Goal: Check status

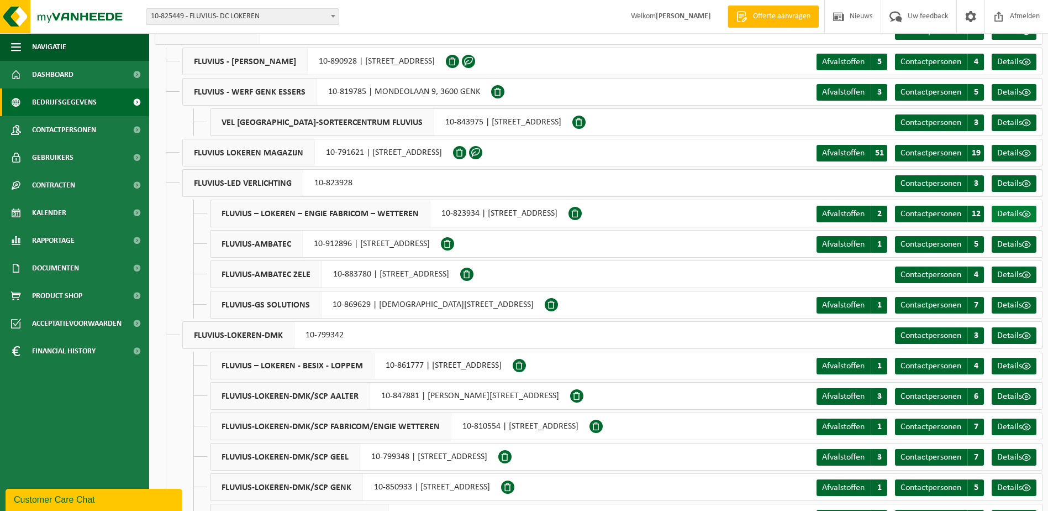
click at [1005, 212] on span "Details" at bounding box center [1009, 213] width 25 height 9
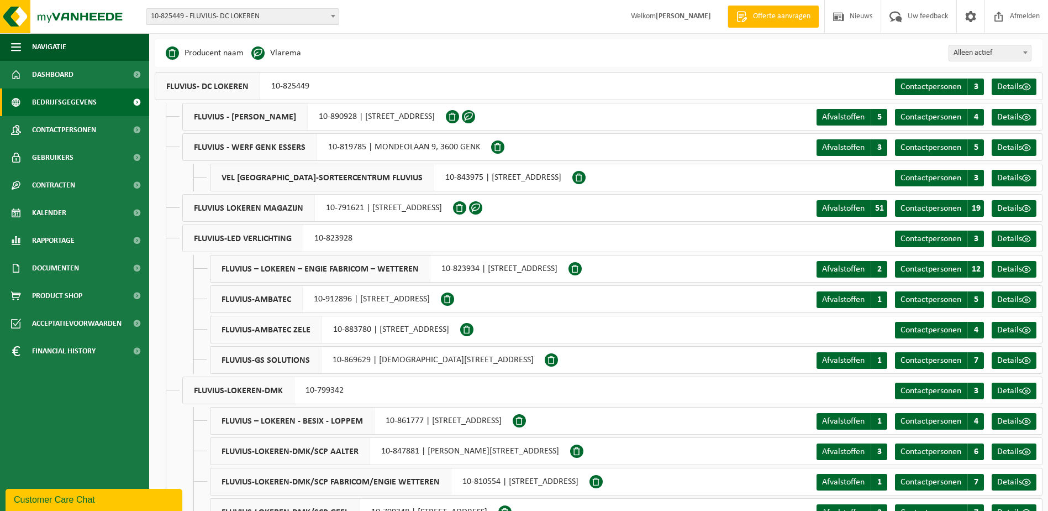
click at [269, 262] on span "FLUVIUS – LOKEREN – ENGIE FABRICOM – WETTEREN" at bounding box center [321, 268] width 220 height 27
drag, startPoint x: 478, startPoint y: 268, endPoint x: 441, endPoint y: 271, distance: 37.1
click at [441, 271] on div "FLUVIUS – LOKEREN – ENGIE FABRICOM – WETTEREN 10-823934 | VANTEGEMSTRAAT 39, 92…" at bounding box center [389, 269] width 359 height 28
copy div "10-823934"
click at [301, 11] on span "10-825449 - FLUVIUS- DC LOKEREN" at bounding box center [242, 16] width 192 height 15
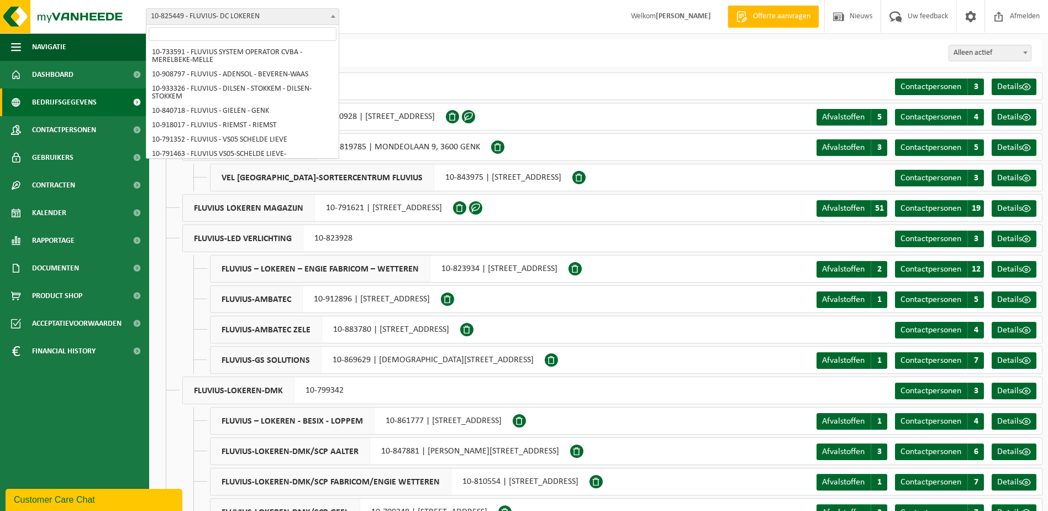
scroll to position [5828, 0]
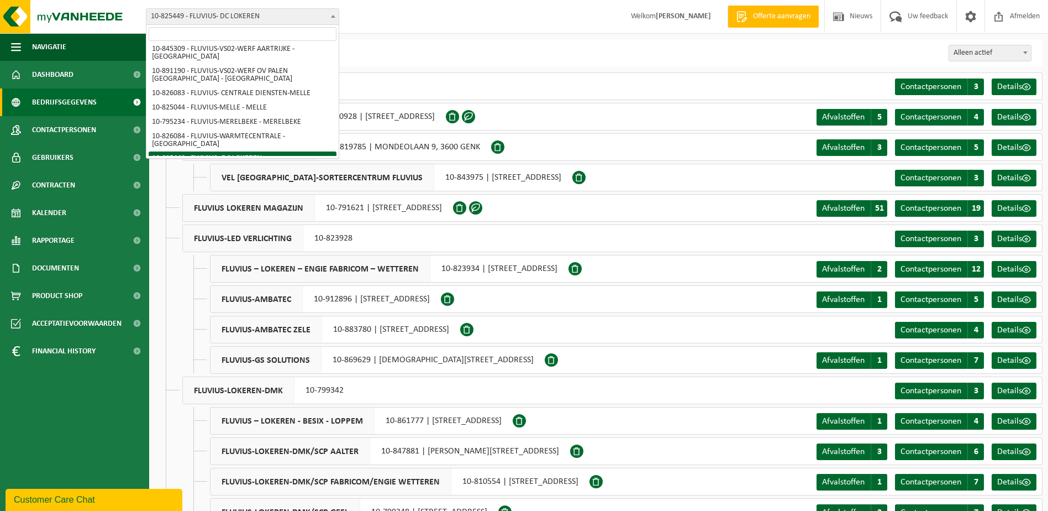
click at [252, 30] on input "search" at bounding box center [243, 34] width 188 height 14
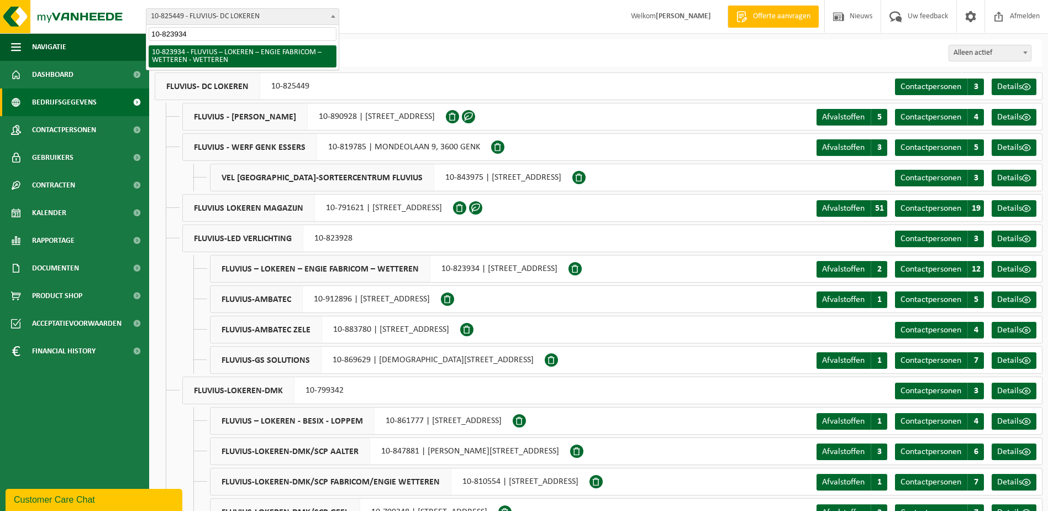
type input "10-823934"
select select "84511"
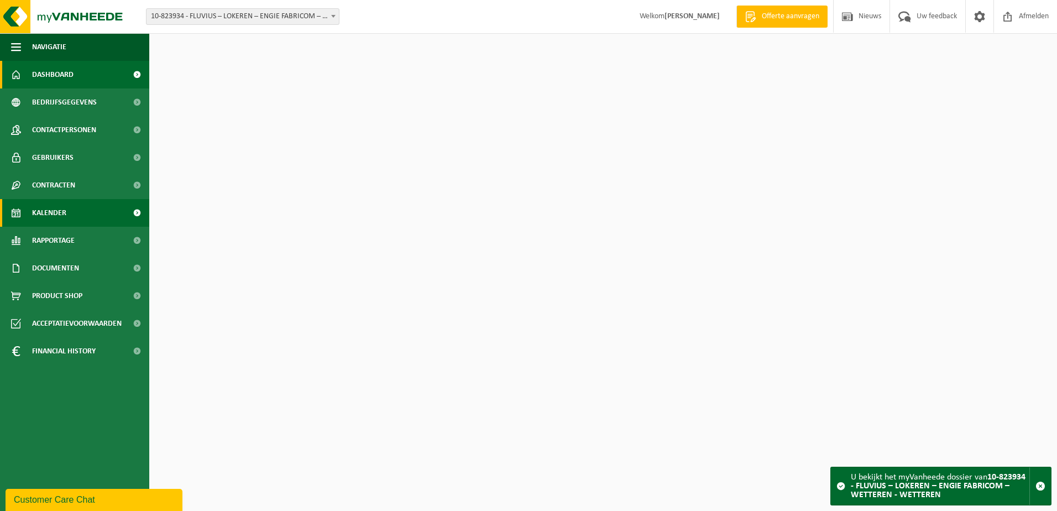
click at [55, 215] on span "Kalender" at bounding box center [49, 213] width 34 height 28
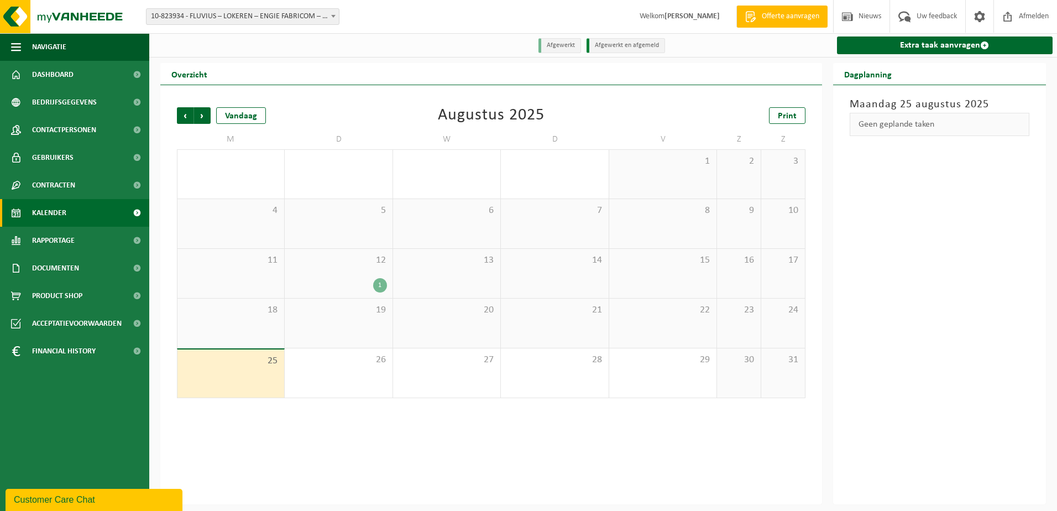
click at [312, 268] on div "12 1" at bounding box center [338, 273] width 107 height 49
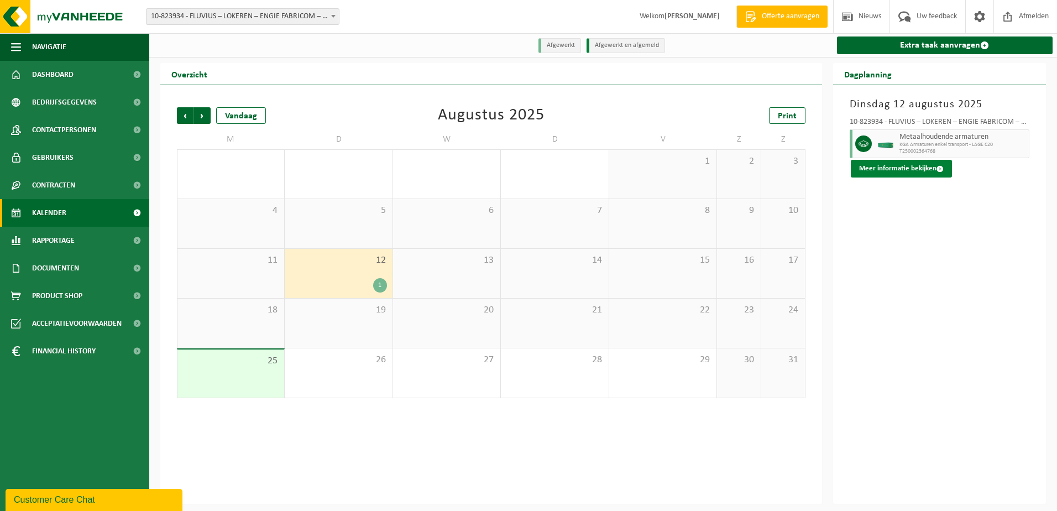
click at [929, 162] on button "Meer informatie bekijken" at bounding box center [900, 169] width 101 height 18
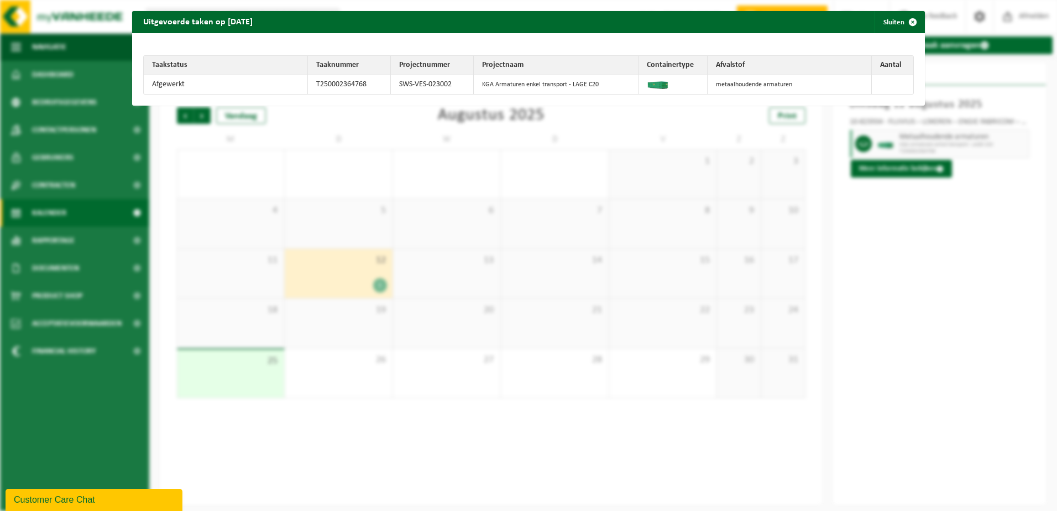
drag, startPoint x: 902, startPoint y: 18, endPoint x: 895, endPoint y: 20, distance: 7.0
click at [902, 18] on span "button" at bounding box center [912, 22] width 22 height 22
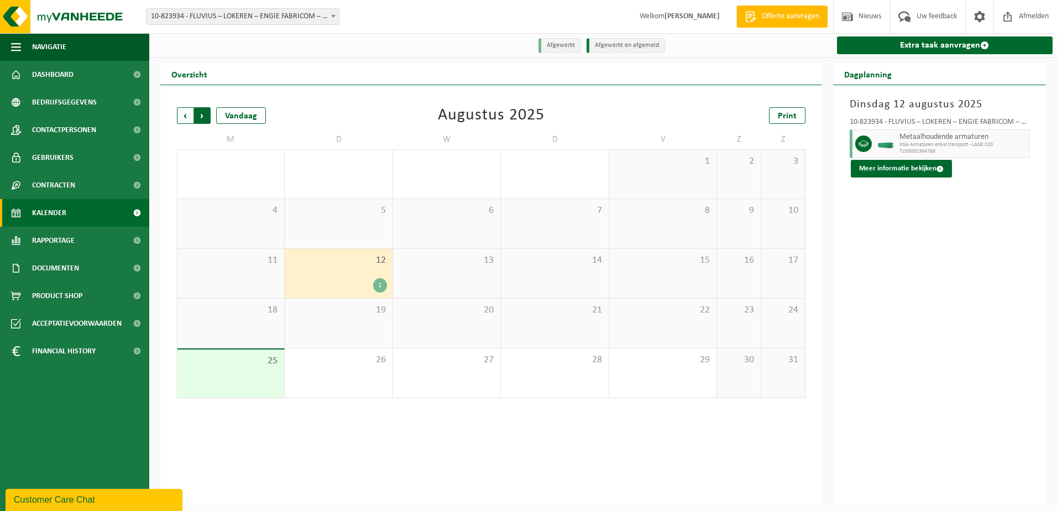
click at [188, 117] on span "Vorige" at bounding box center [185, 115] width 17 height 17
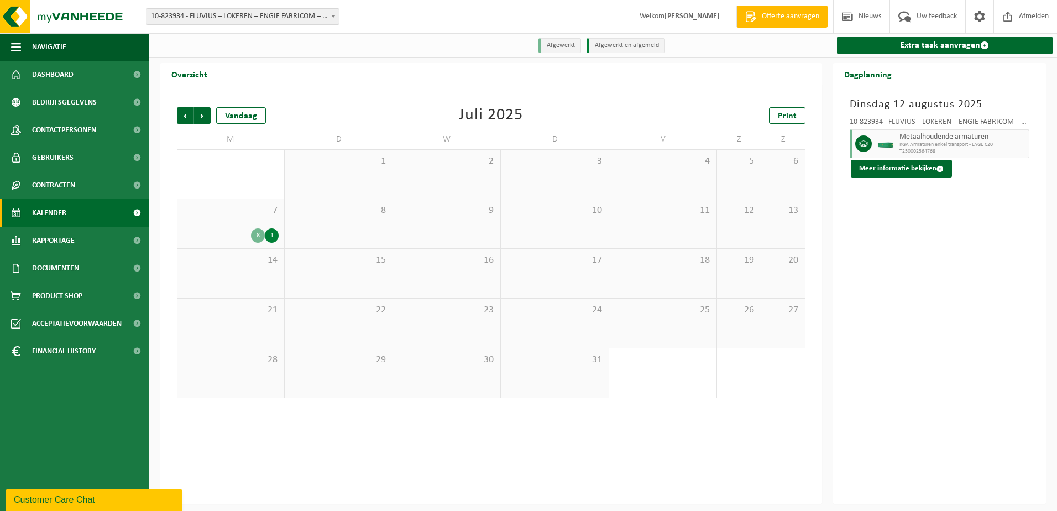
click at [239, 234] on div "8 1" at bounding box center [231, 235] width 96 height 14
